Goal: Task Accomplishment & Management: Complete application form

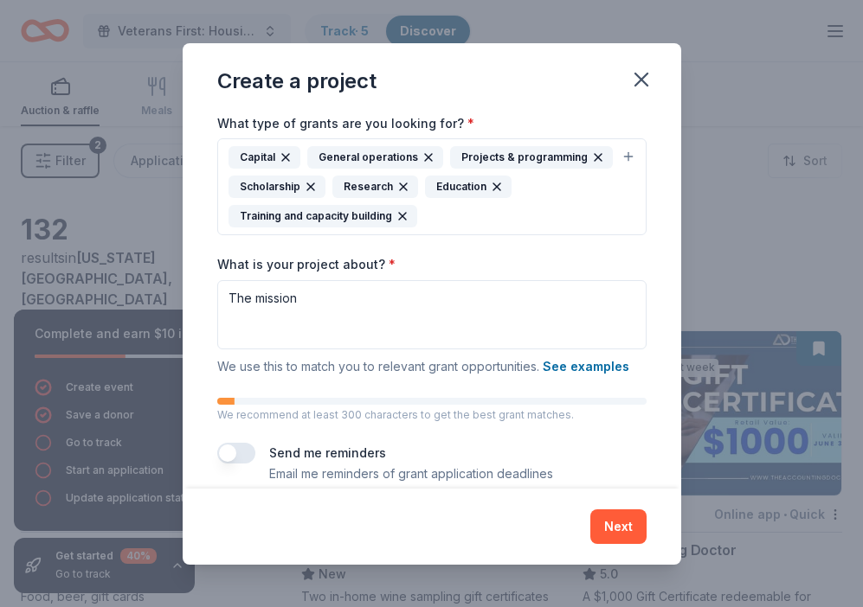
scroll to position [175, 0]
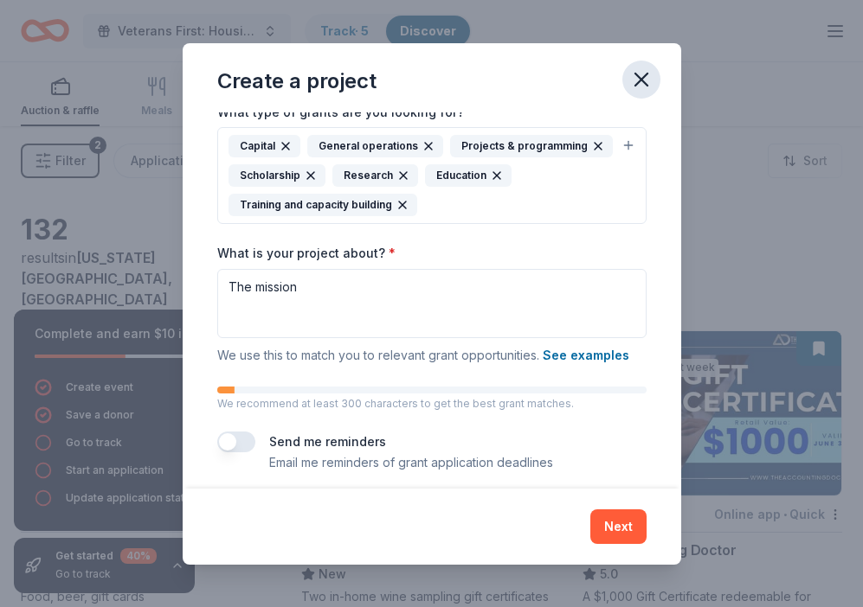
click at [642, 77] on icon "button" at bounding box center [641, 80] width 12 height 12
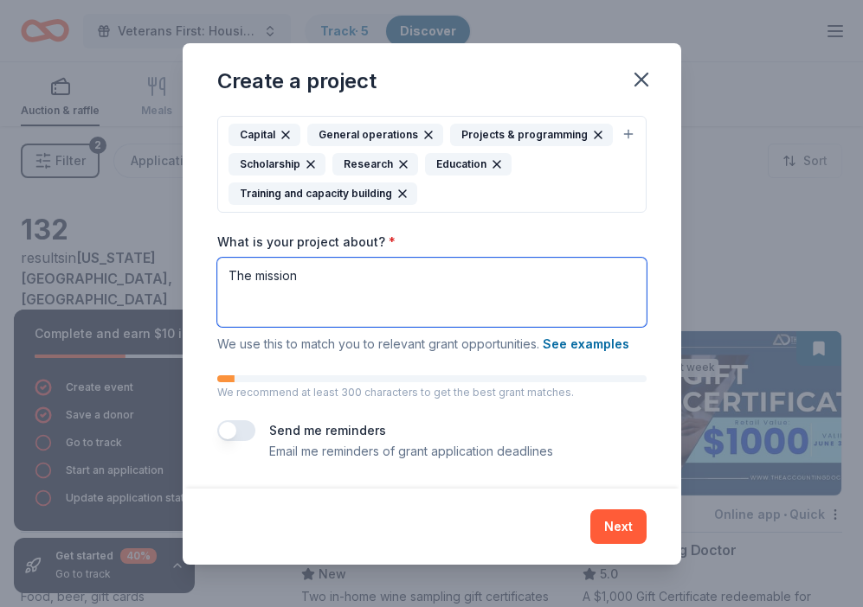
click at [543, 298] on textarea "The mission" at bounding box center [431, 292] width 429 height 69
paste textarea "At Veterans Ascent Corporation, our mission is dedicated to empowering veterans…"
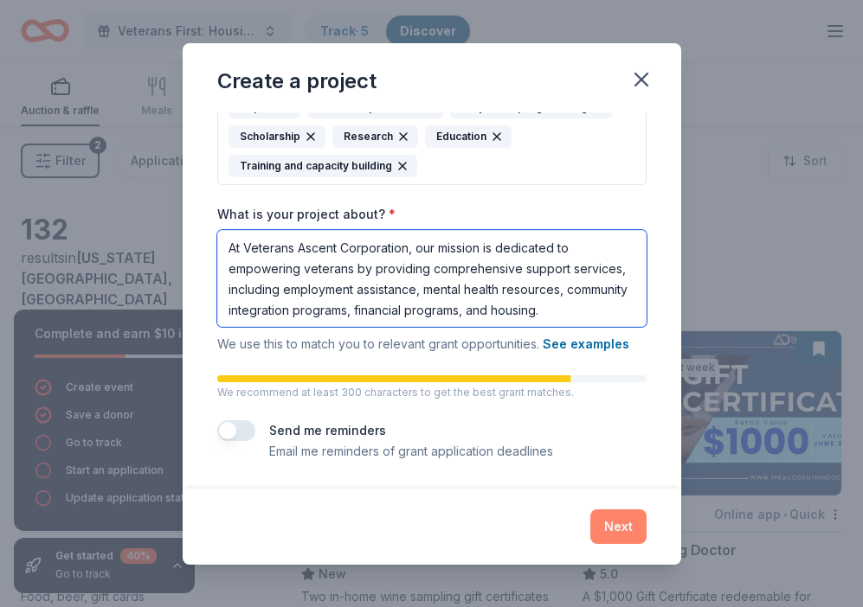
scroll to position [213, 0]
type textarea "At Veterans Ascent Corporation, our mission is dedicated to empowering veterans…"
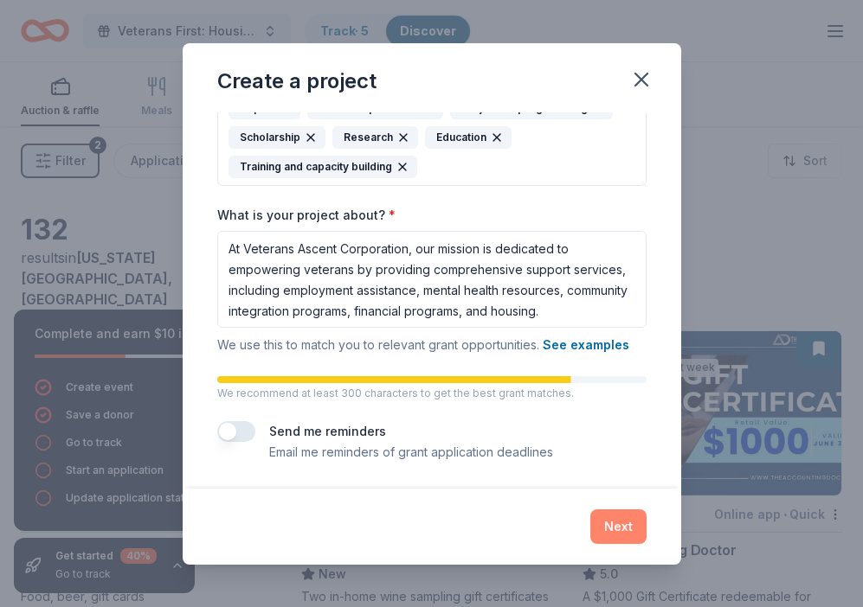
click at [618, 521] on button "Next" at bounding box center [618, 527] width 56 height 35
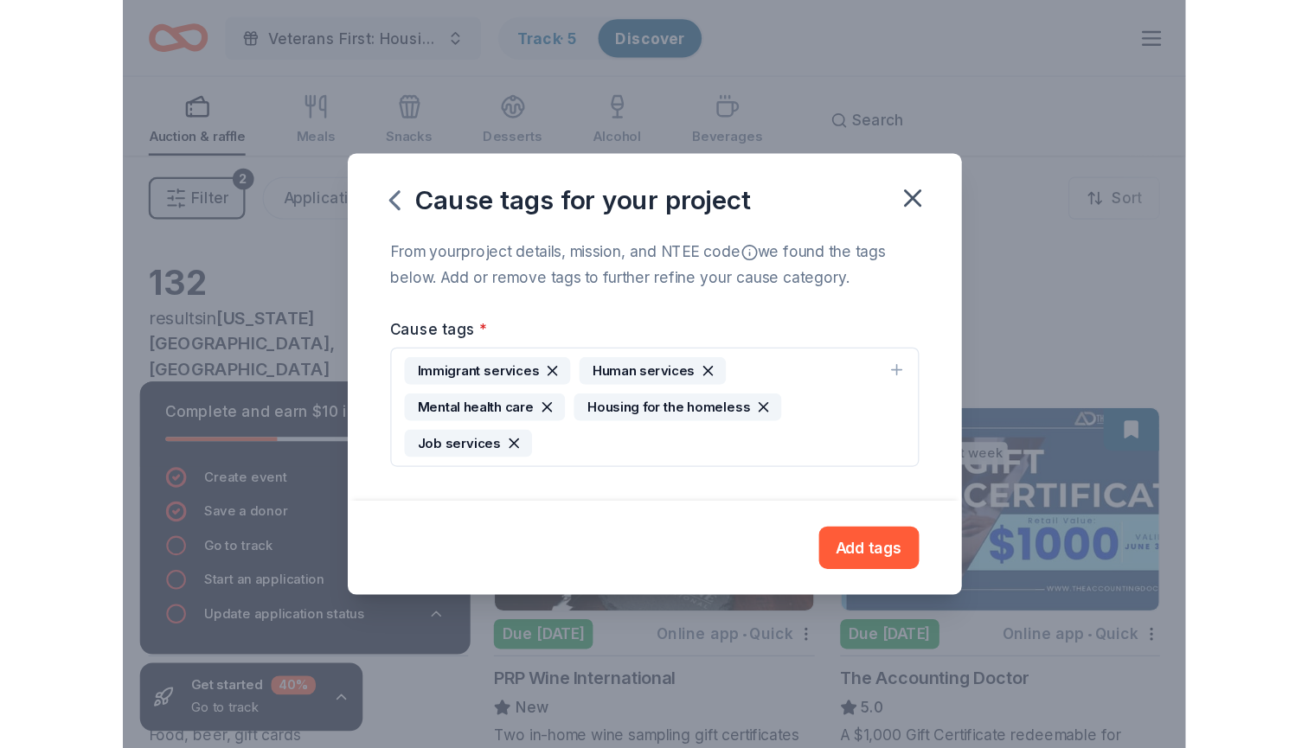
scroll to position [0, 0]
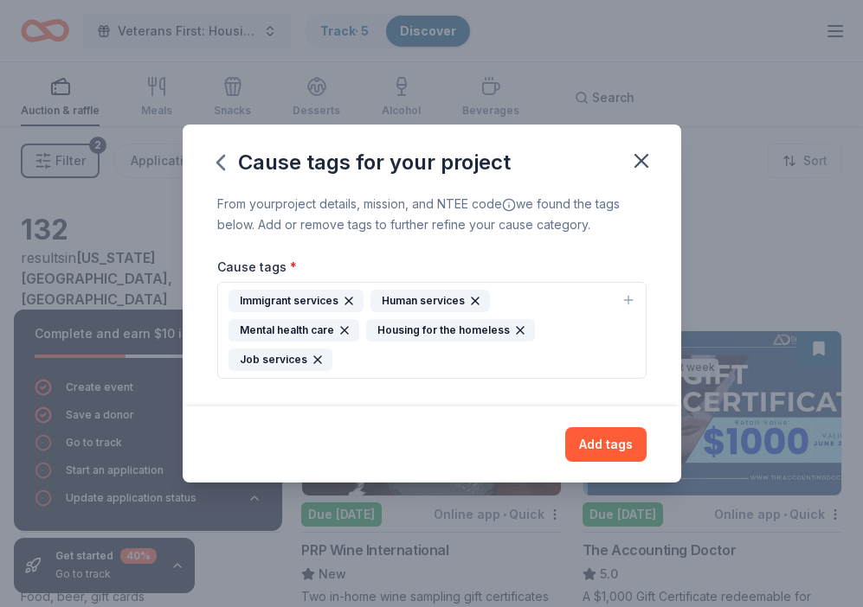
click at [347, 301] on icon "button" at bounding box center [349, 301] width 14 height 14
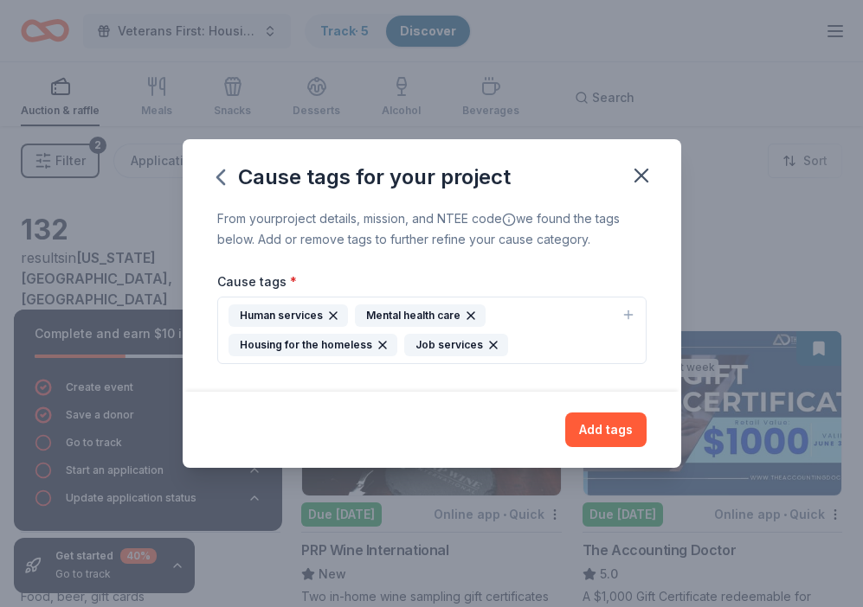
click at [574, 324] on div "Human services Mental health care Housing for the homeless Job services" at bounding box center [421, 331] width 386 height 52
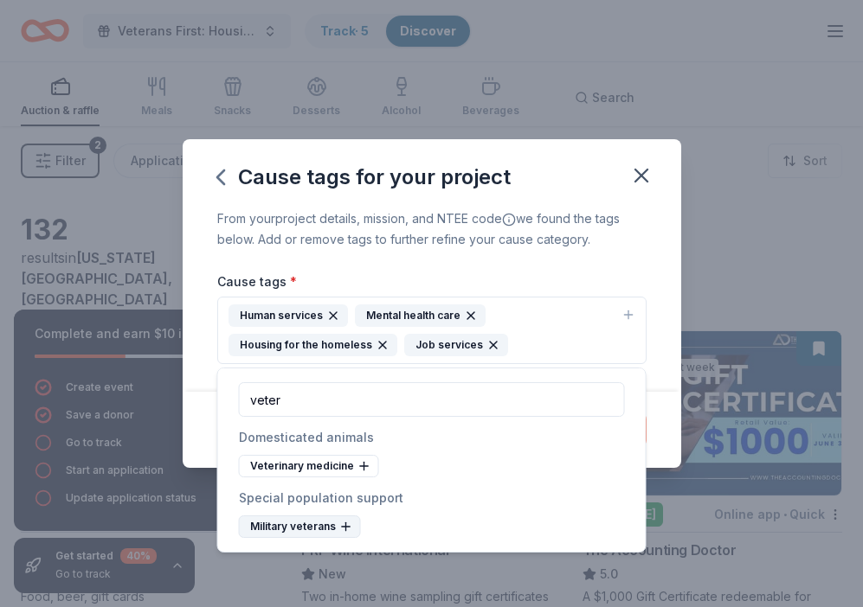
type input "veter"
click at [307, 524] on div "Military veterans" at bounding box center [300, 527] width 122 height 22
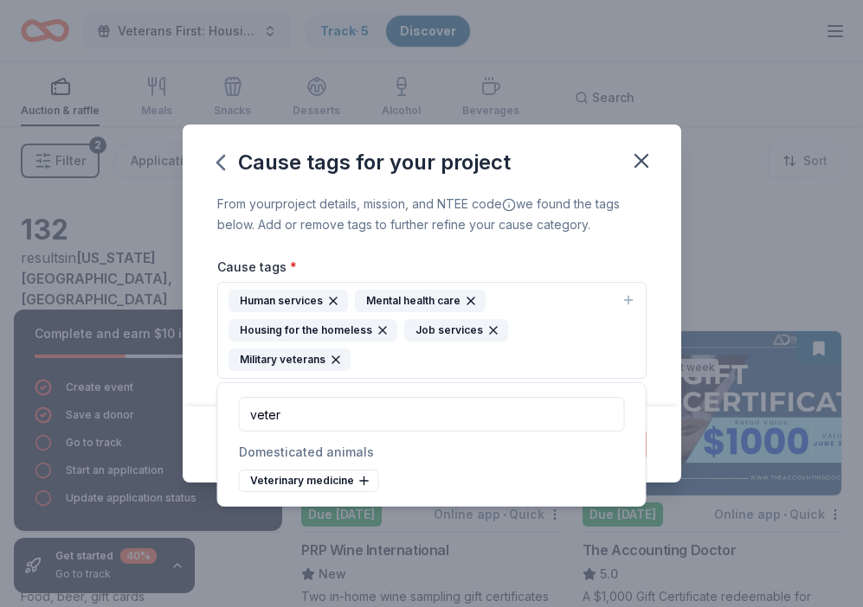
click at [326, 301] on icon "button" at bounding box center [333, 301] width 14 height 14
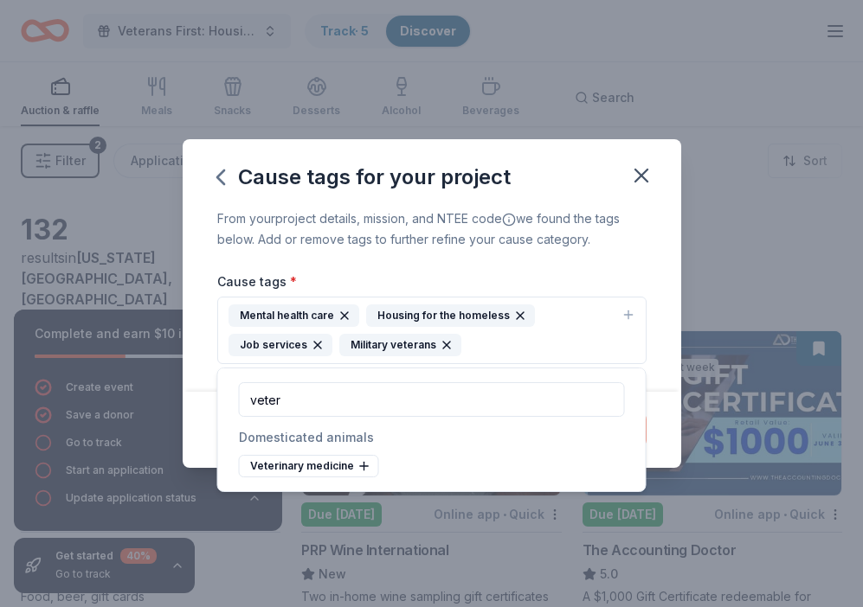
click at [352, 311] on div "Mental health care" at bounding box center [293, 316] width 131 height 22
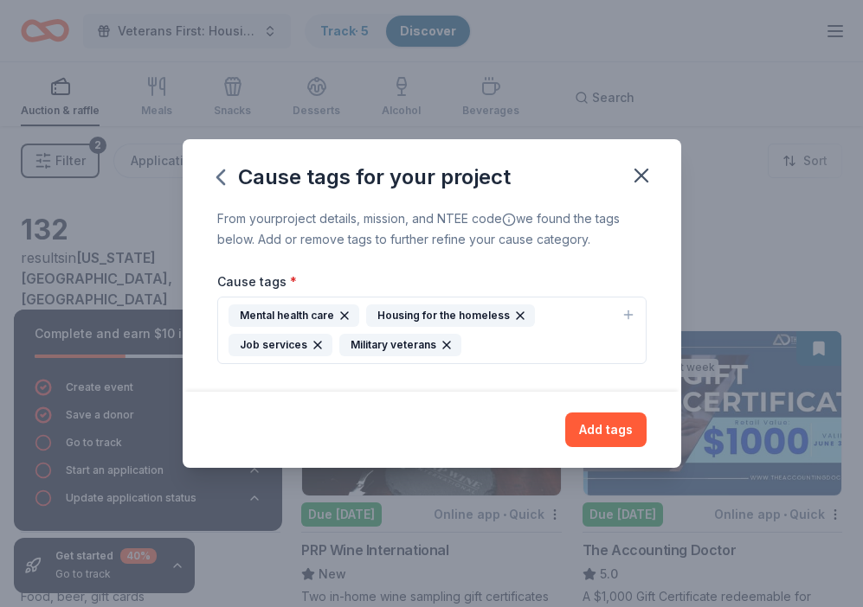
click at [352, 311] on div "Mental health care" at bounding box center [293, 316] width 131 height 22
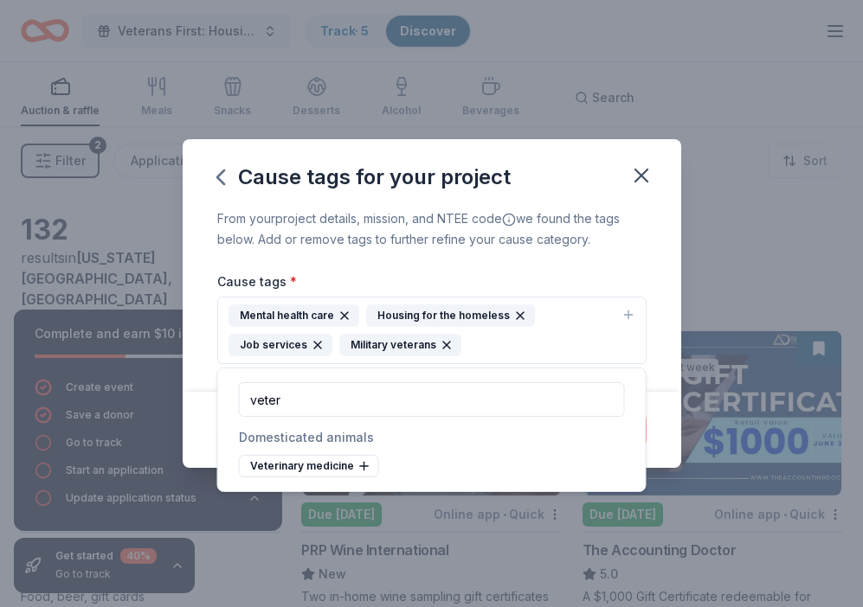
click at [343, 317] on icon "button" at bounding box center [344, 315] width 7 height 7
click at [343, 317] on div "Housing for the homeless" at bounding box center [312, 316] width 169 height 22
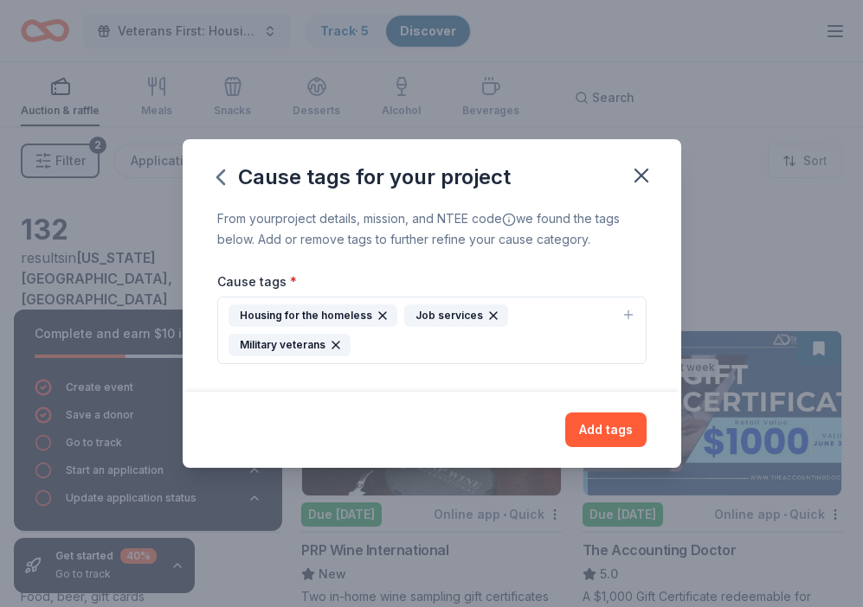
click at [376, 316] on icon "button" at bounding box center [382, 316] width 14 height 14
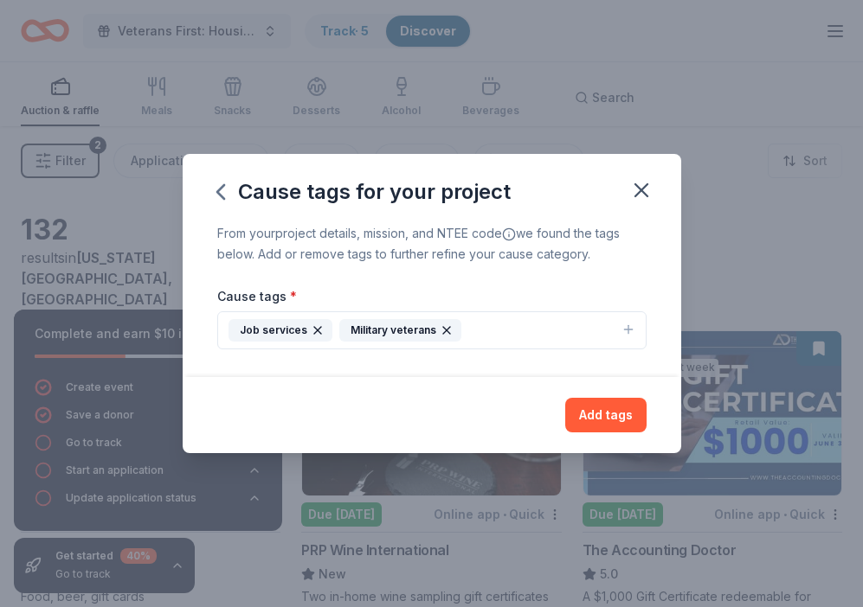
click at [312, 326] on icon "button" at bounding box center [318, 331] width 14 height 14
click at [420, 336] on button "Military veterans" at bounding box center [431, 330] width 429 height 38
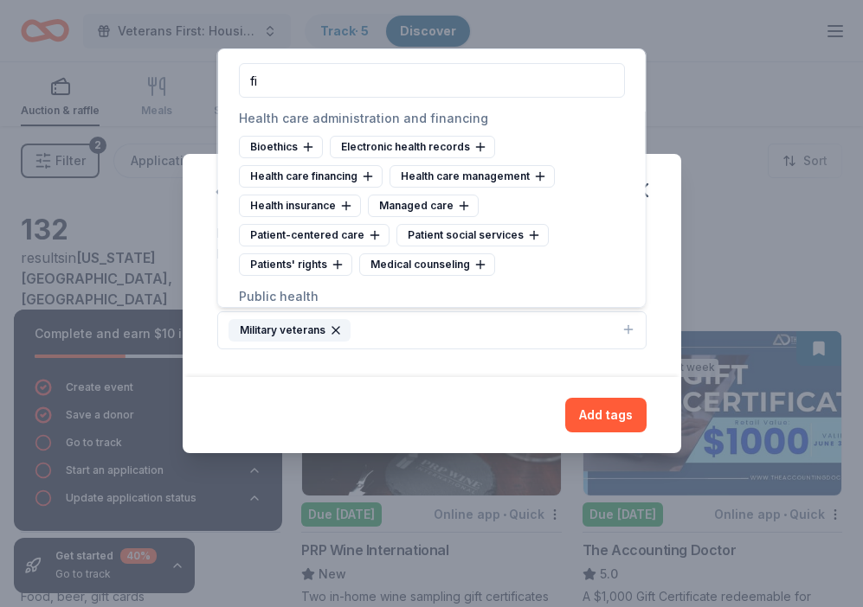
type input "f"
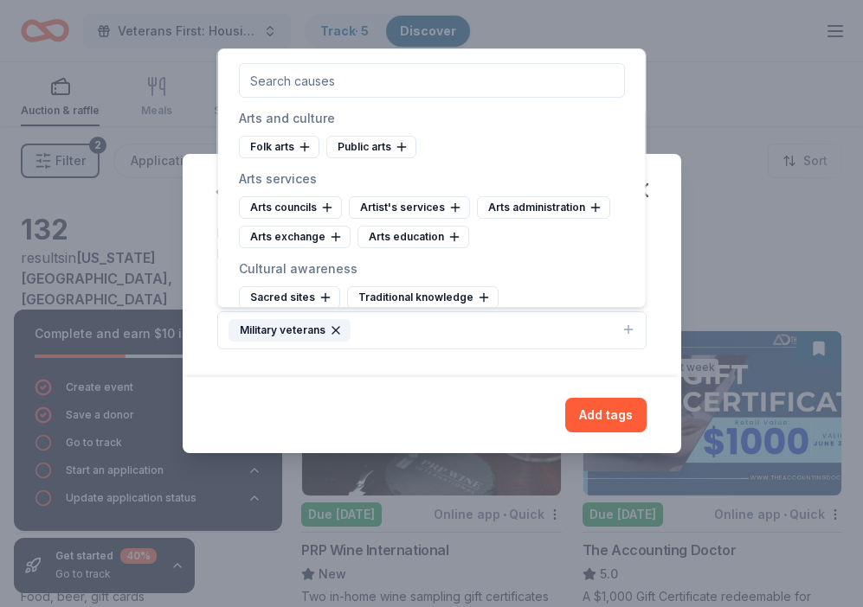
type input "u"
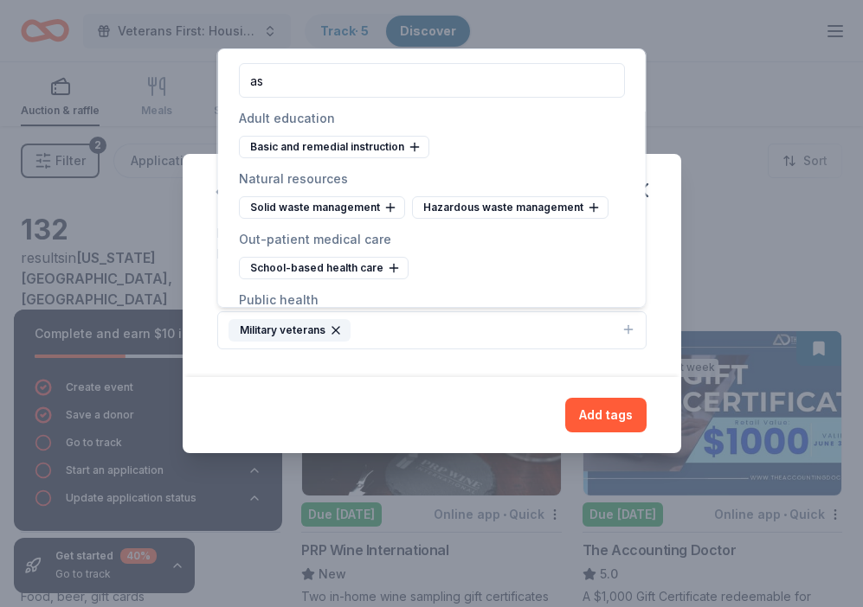
type input "a"
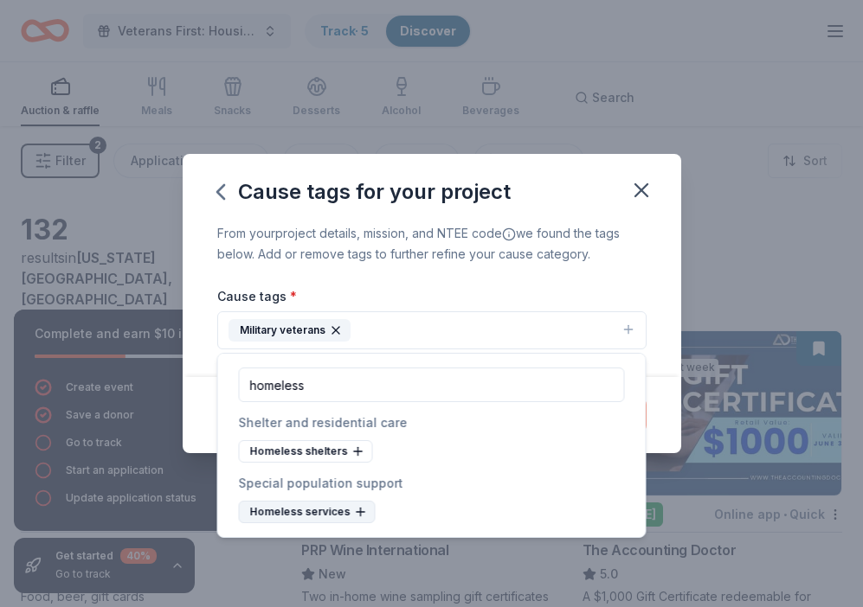
type input "homeless"
click at [290, 514] on div "Homeless services" at bounding box center [307, 512] width 137 height 22
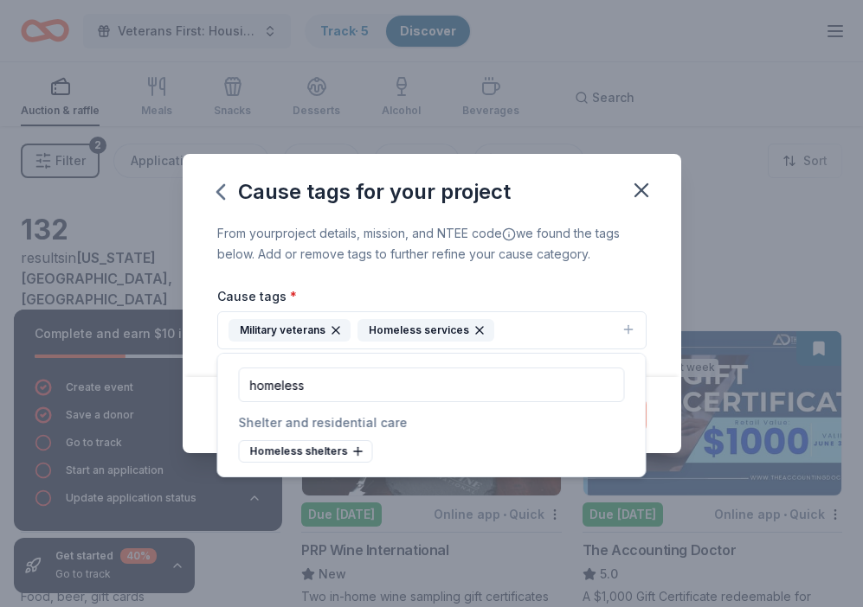
click at [464, 332] on div "Homeless services" at bounding box center [425, 330] width 137 height 22
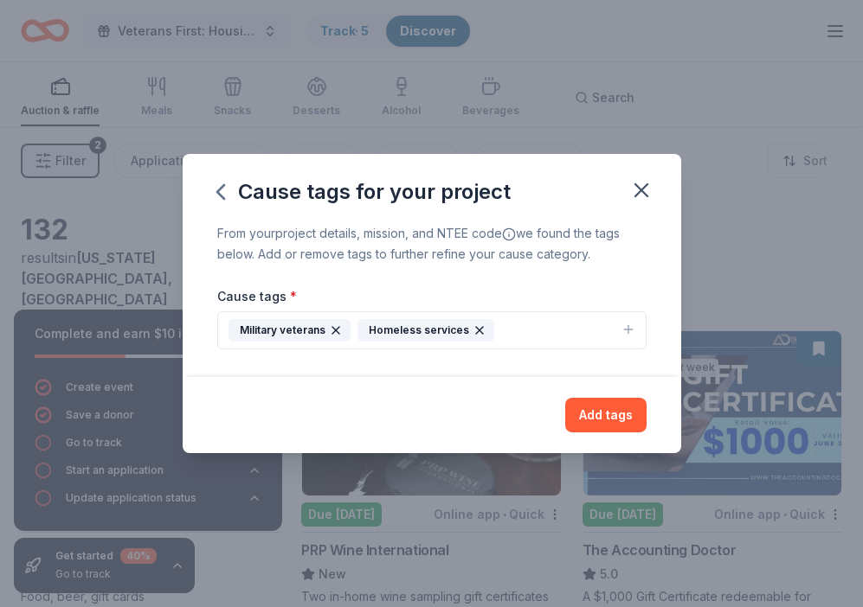
click at [474, 326] on icon "button" at bounding box center [479, 331] width 14 height 14
click at [601, 414] on button "Add tags" at bounding box center [605, 415] width 81 height 35
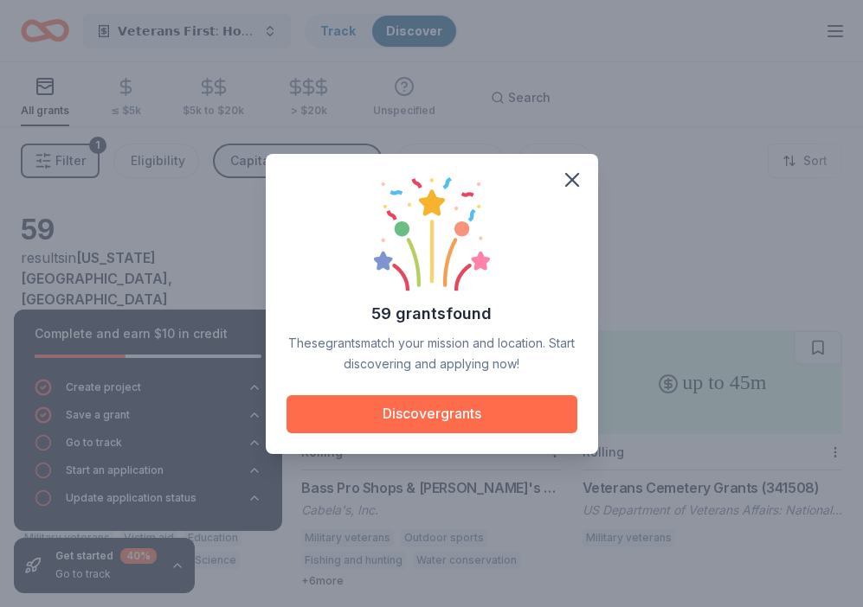
click at [487, 425] on button "Discover grants" at bounding box center [431, 414] width 291 height 38
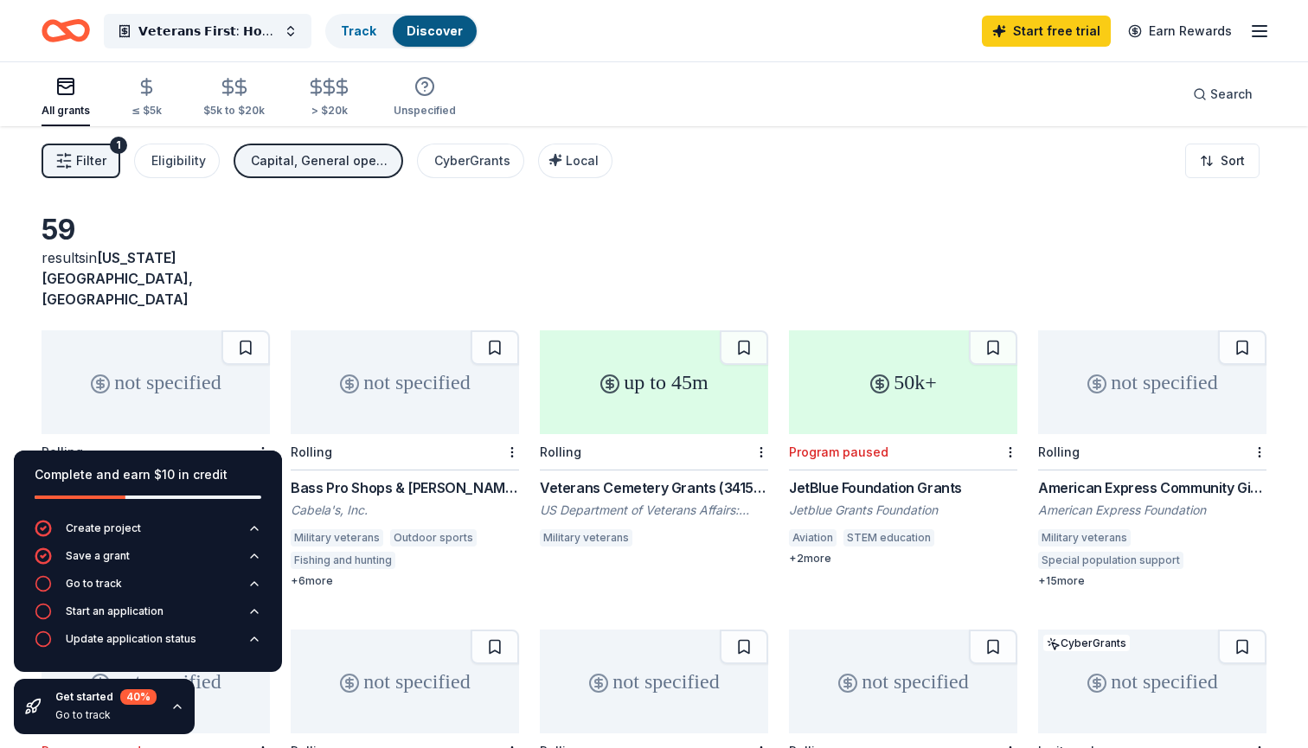
click at [403, 352] on div "not specified" at bounding box center [405, 382] width 228 height 104
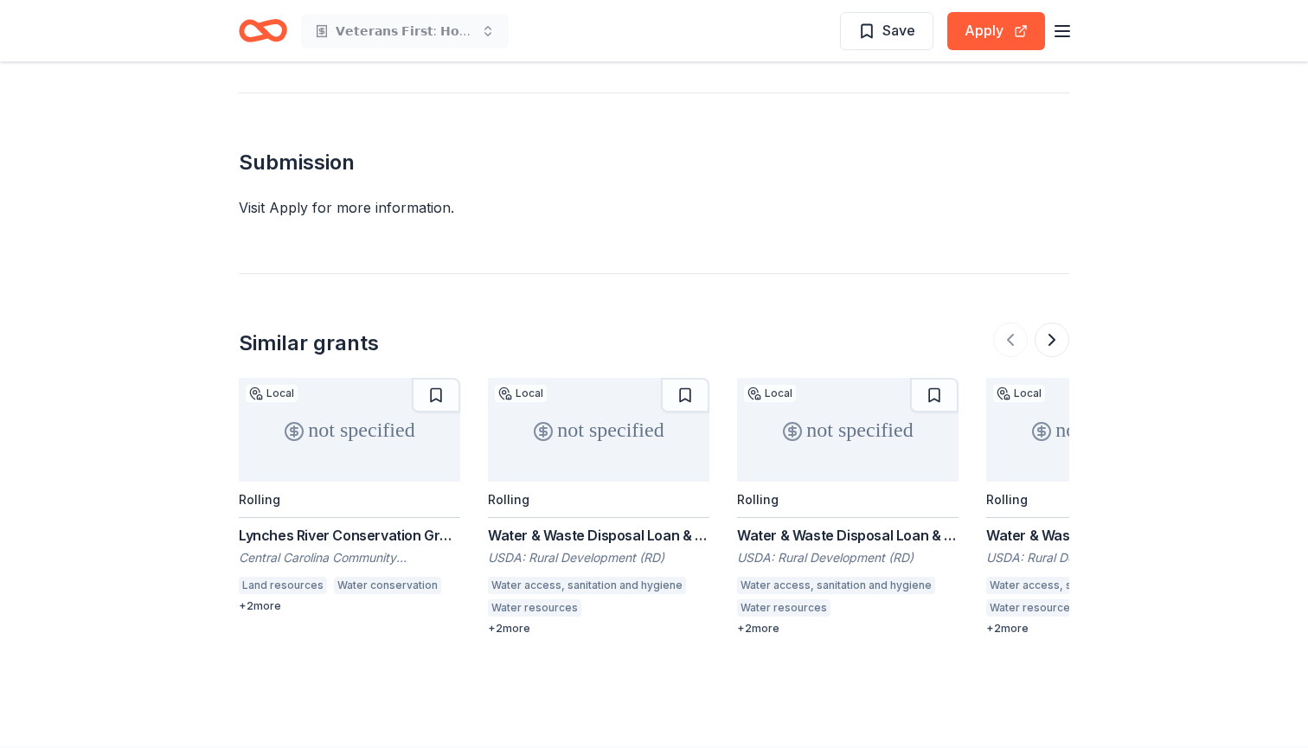
scroll to position [1572, 0]
click at [983, 30] on button "Apply" at bounding box center [996, 31] width 98 height 38
